Goal: Task Accomplishment & Management: Use online tool/utility

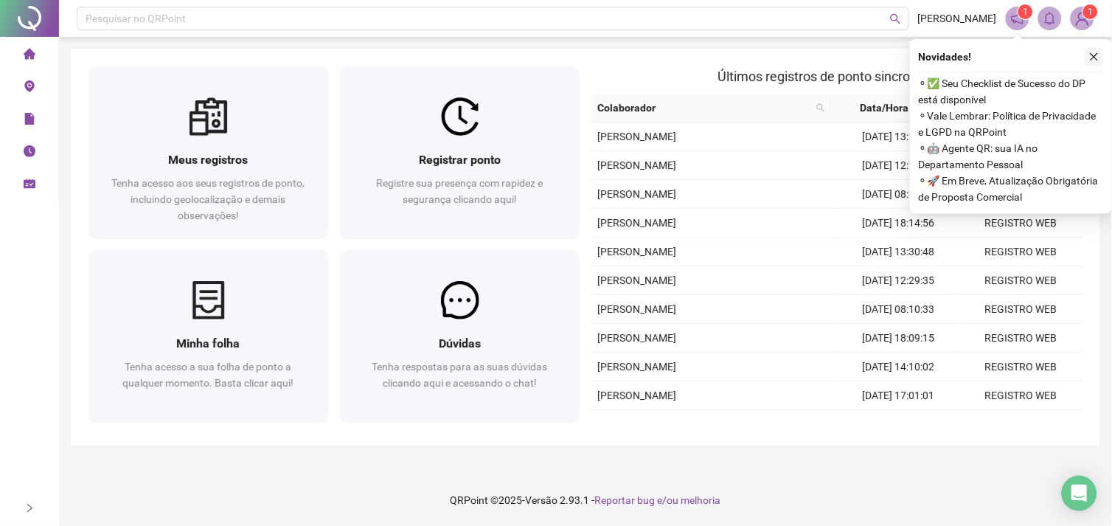
click at [1089, 58] on icon "close" at bounding box center [1094, 57] width 10 height 10
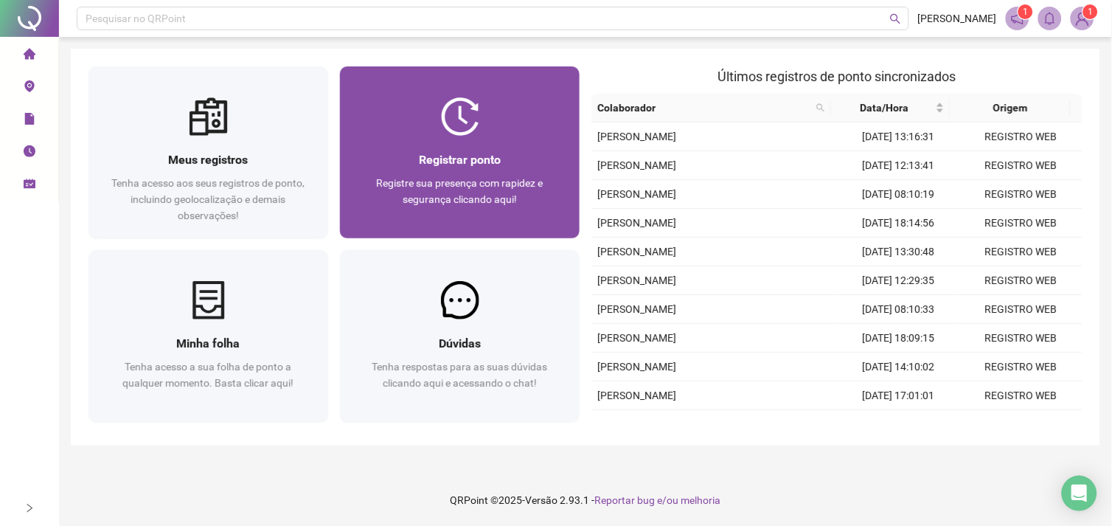
click at [474, 136] on div "Registrar ponto Registre sua presença com rapidez e segurança clicando aqui!" at bounding box center [460, 187] width 240 height 102
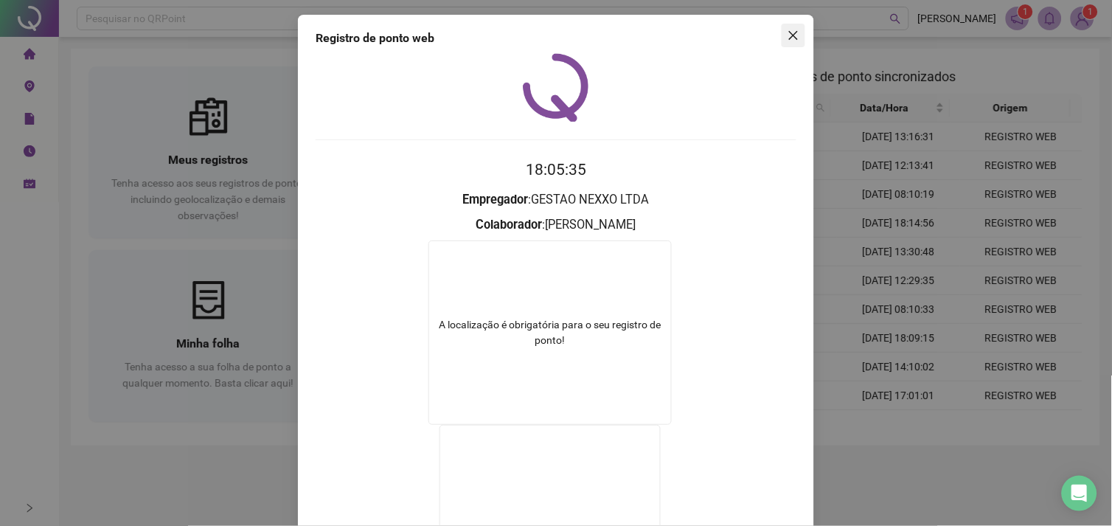
click at [789, 30] on icon "close" at bounding box center [794, 35] width 12 height 12
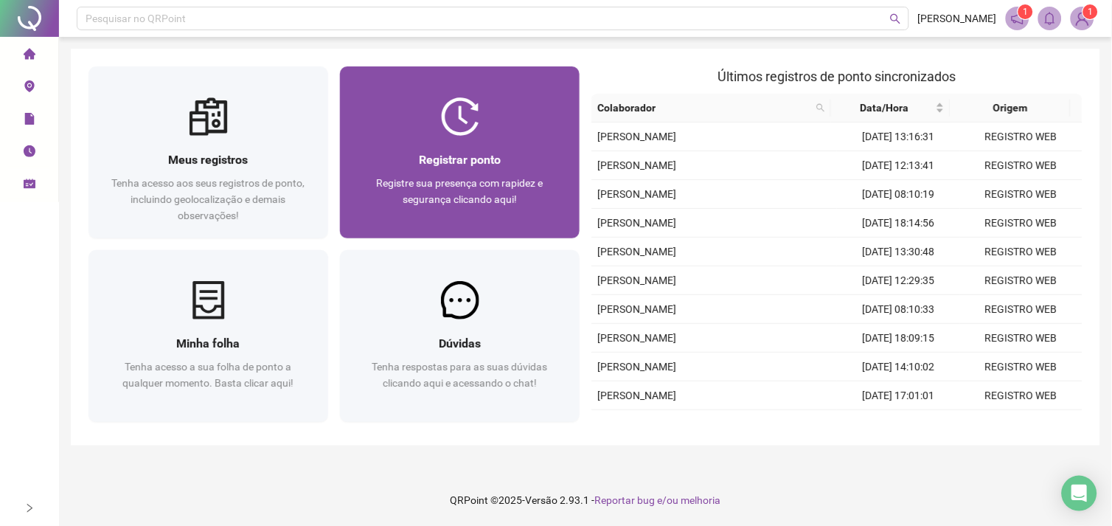
click at [484, 144] on div "Registrar ponto Registre sua presença com rapidez e segurança clicando aqui!" at bounding box center [460, 187] width 240 height 102
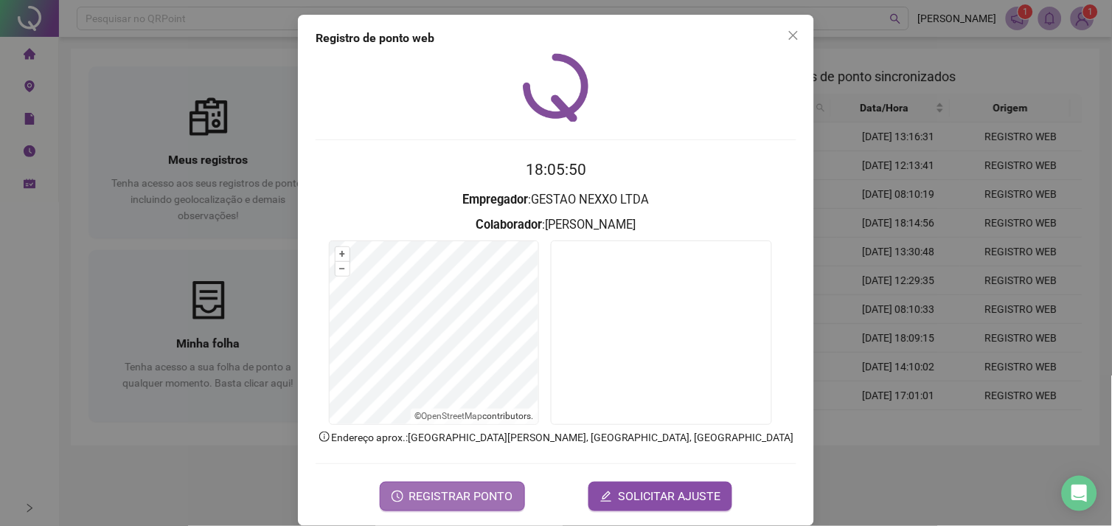
click at [456, 493] on span "REGISTRAR PONTO" at bounding box center [461, 496] width 104 height 18
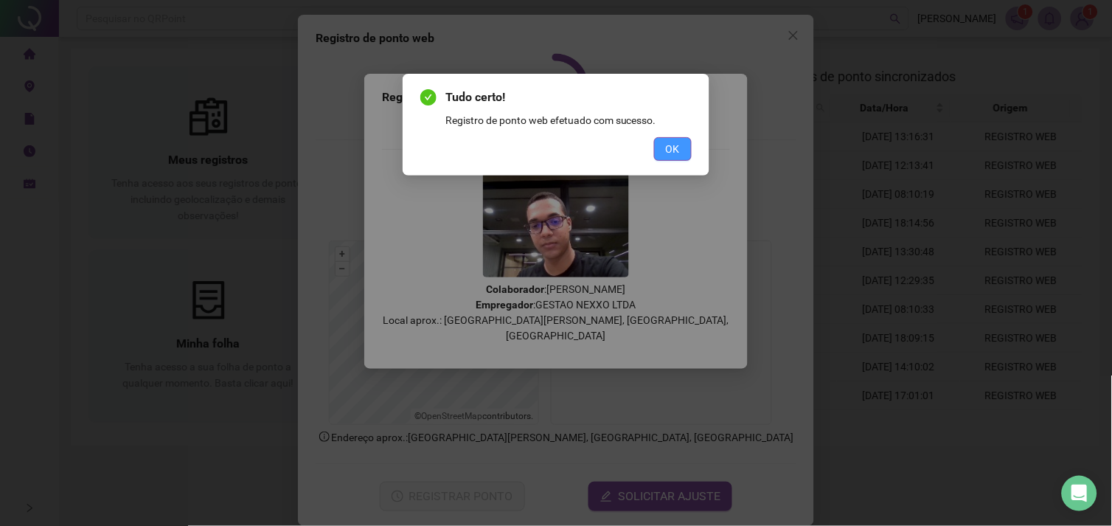
click at [674, 150] on span "OK" at bounding box center [673, 149] width 14 height 16
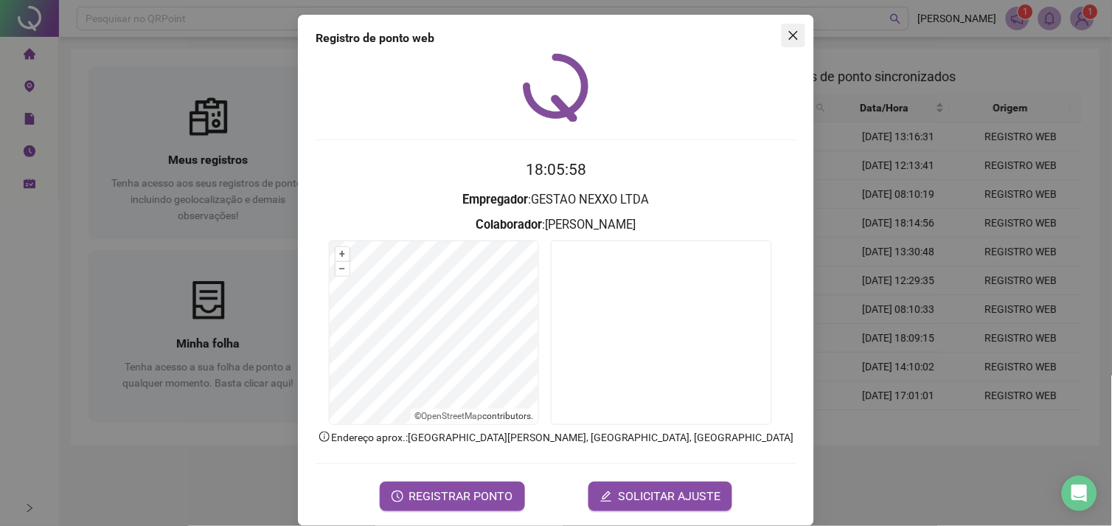
click at [790, 30] on icon "close" at bounding box center [794, 35] width 12 height 12
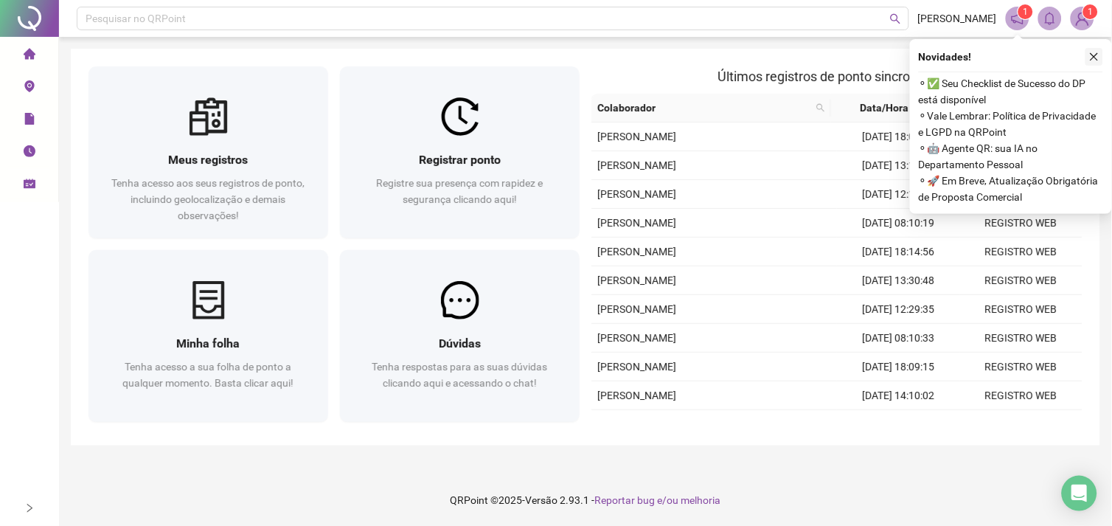
click at [1096, 59] on icon "close" at bounding box center [1095, 57] width 8 height 8
